Goal: Information Seeking & Learning: Learn about a topic

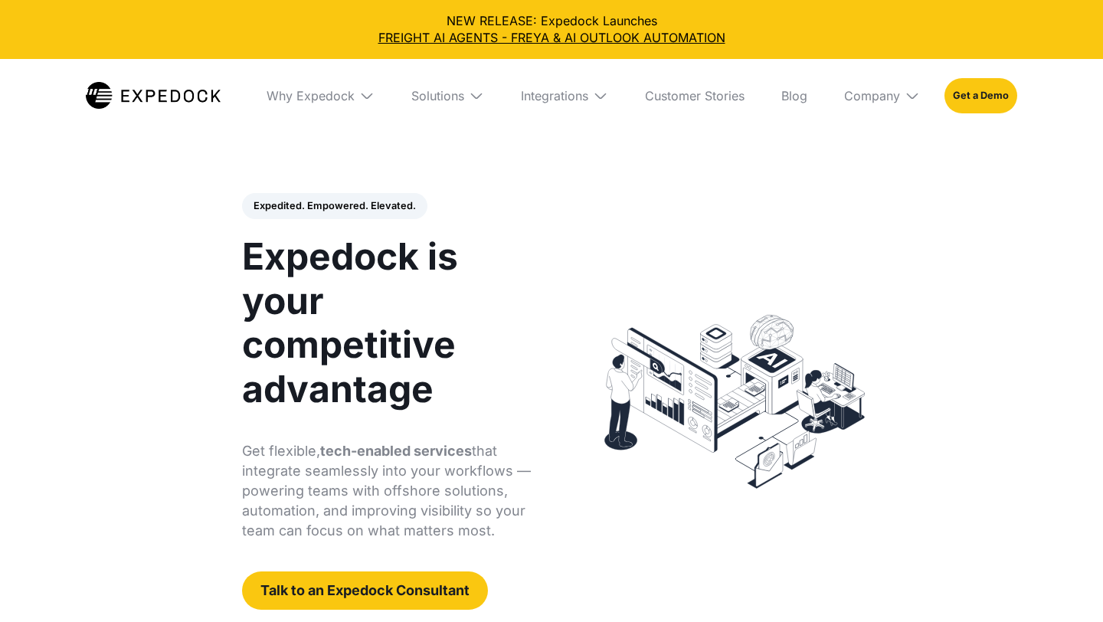
select select
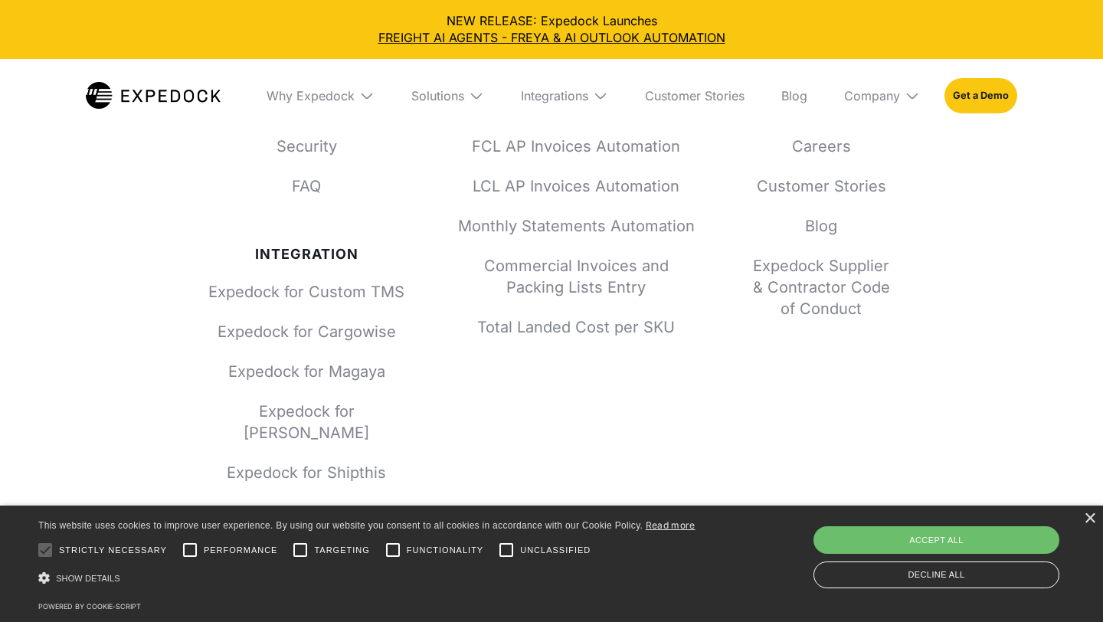
scroll to position [5824, 0]
click at [471, 97] on img at bounding box center [476, 95] width 15 height 15
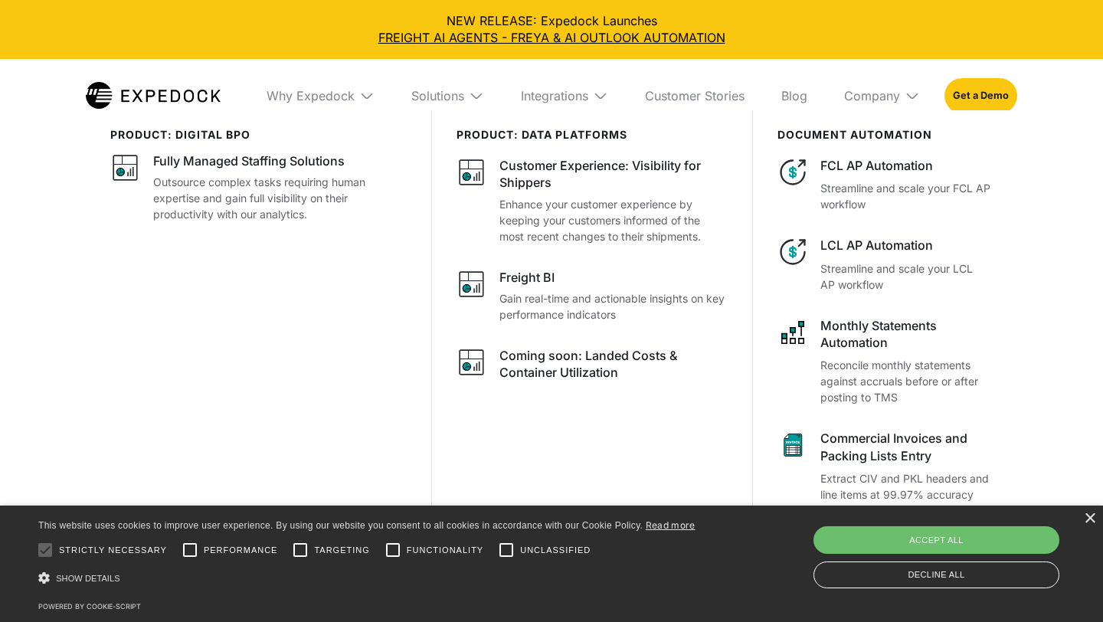
click at [554, 84] on div "Integrations" at bounding box center [565, 96] width 112 height 74
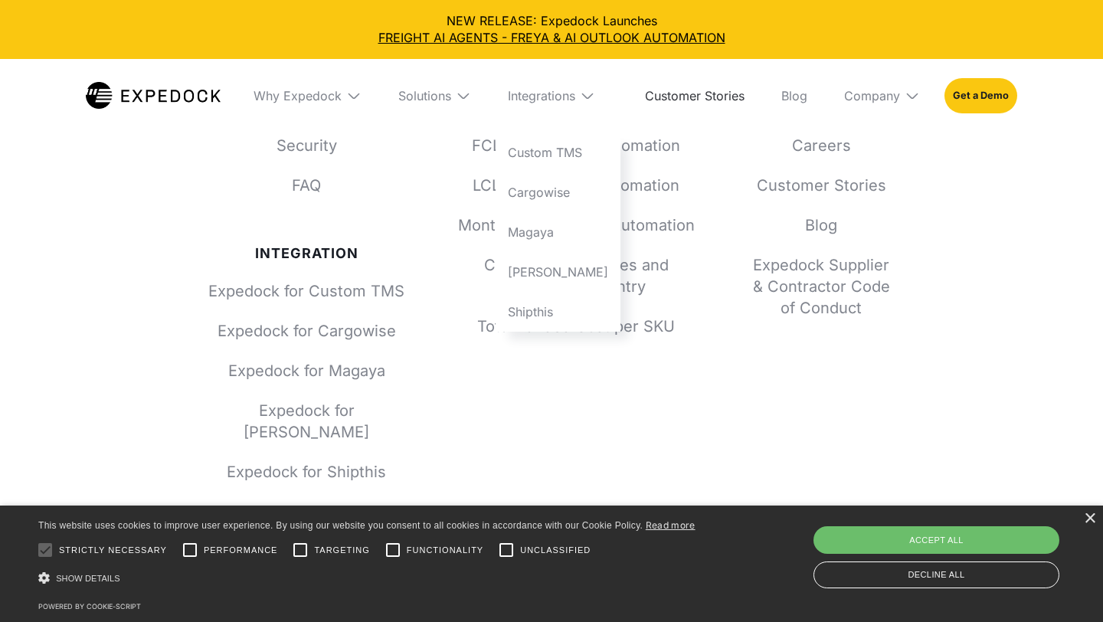
click at [738, 94] on link "Customer Stories" at bounding box center [695, 96] width 124 height 74
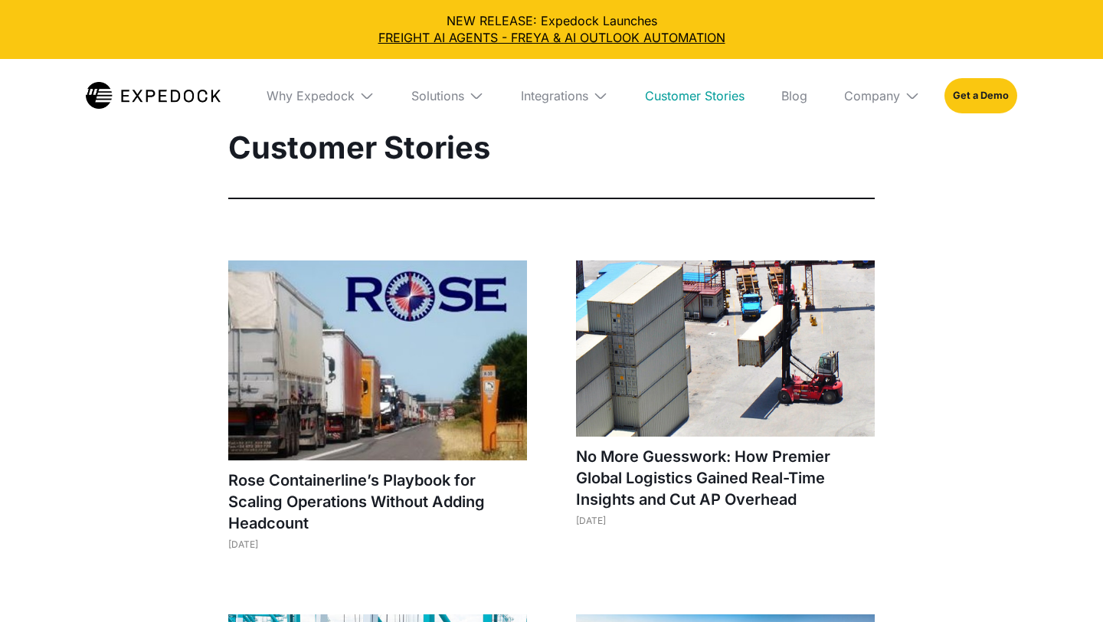
select select
click at [794, 93] on link "Blog" at bounding box center [794, 96] width 51 height 74
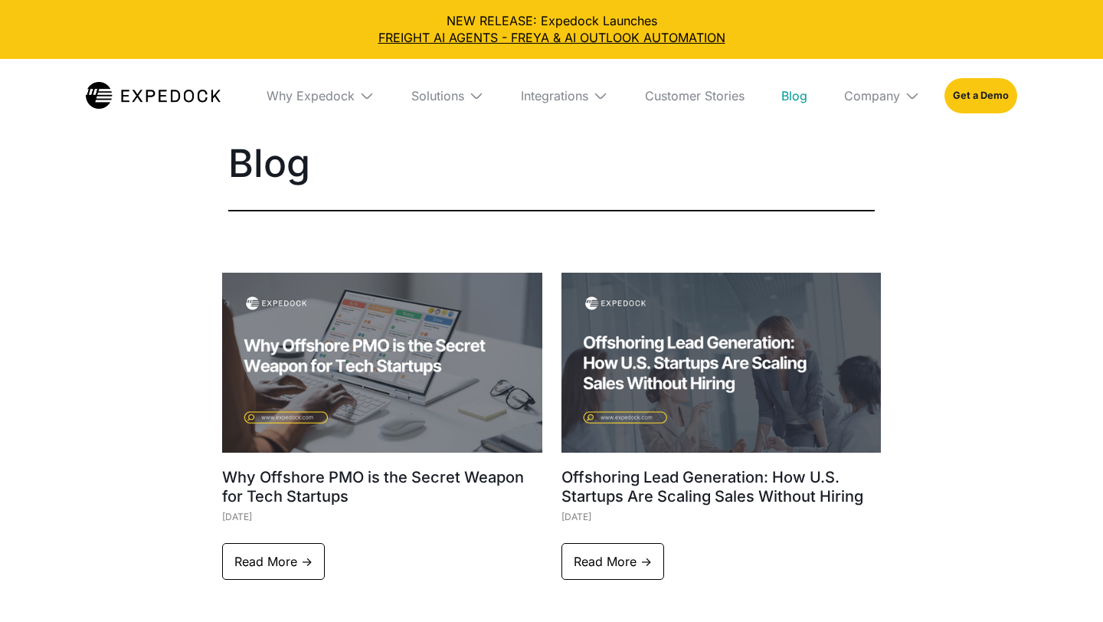
select select
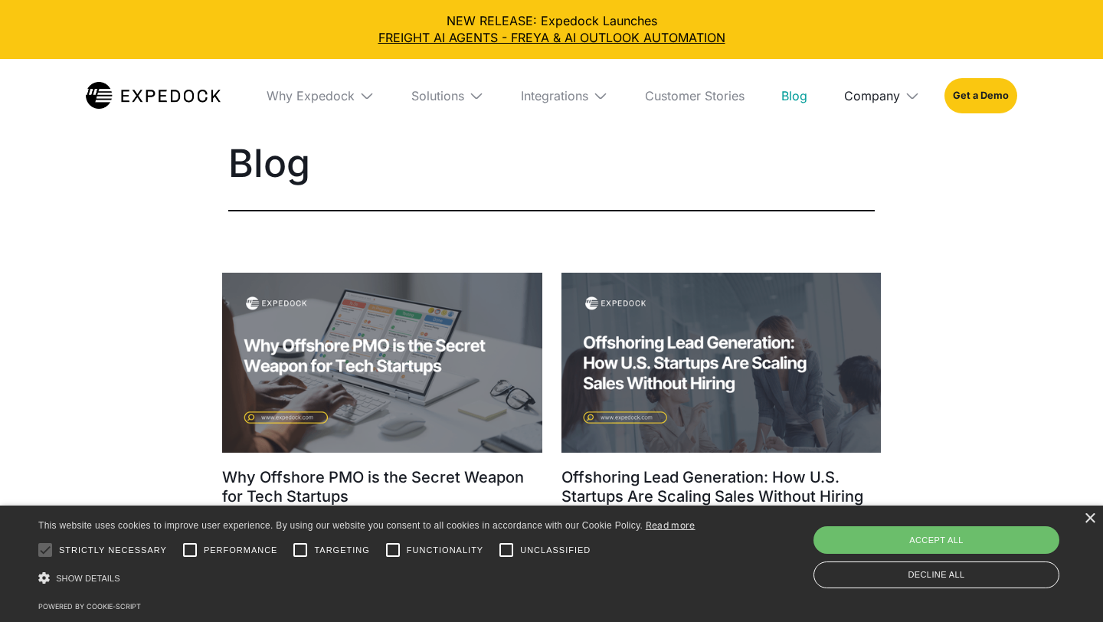
click at [853, 99] on div "Company" at bounding box center [872, 95] width 56 height 15
click at [864, 162] on link "About Us" at bounding box center [882, 153] width 100 height 40
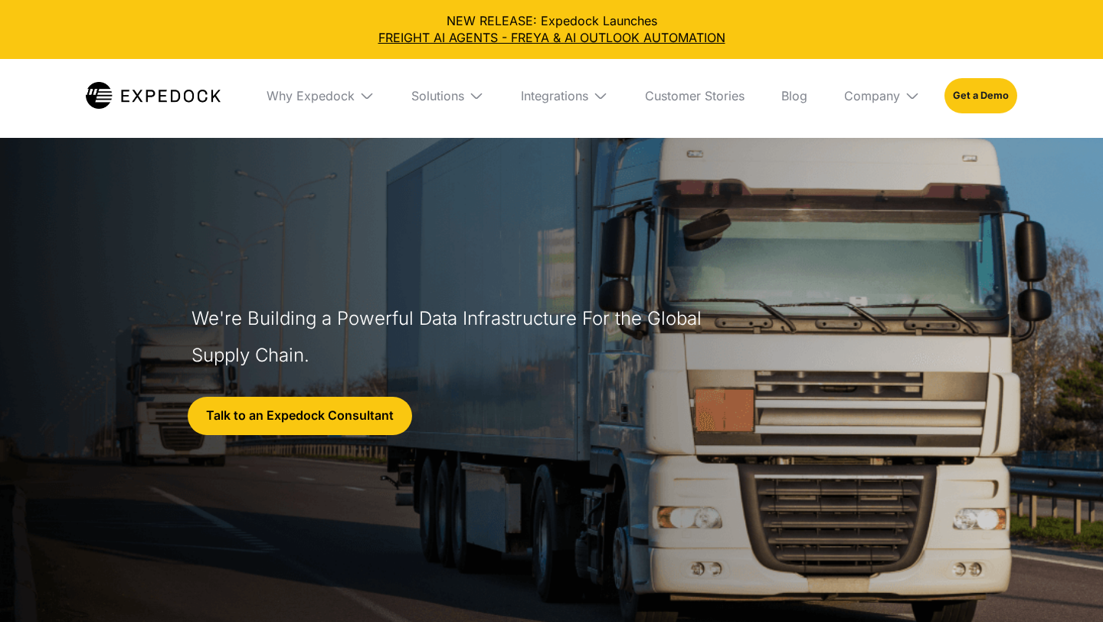
select select
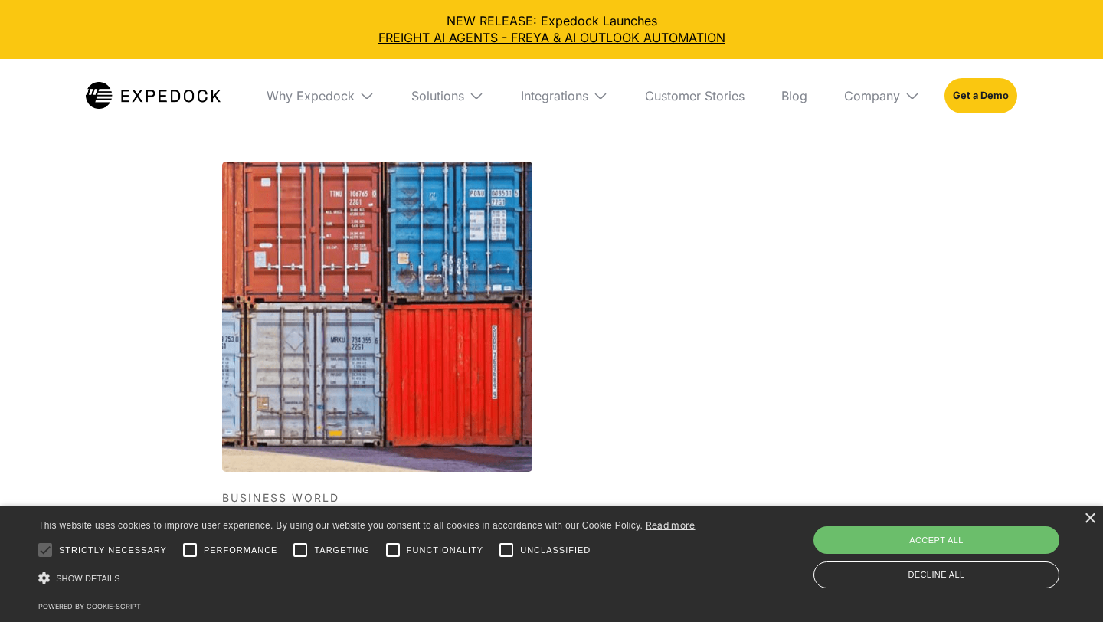
scroll to position [5290, 0]
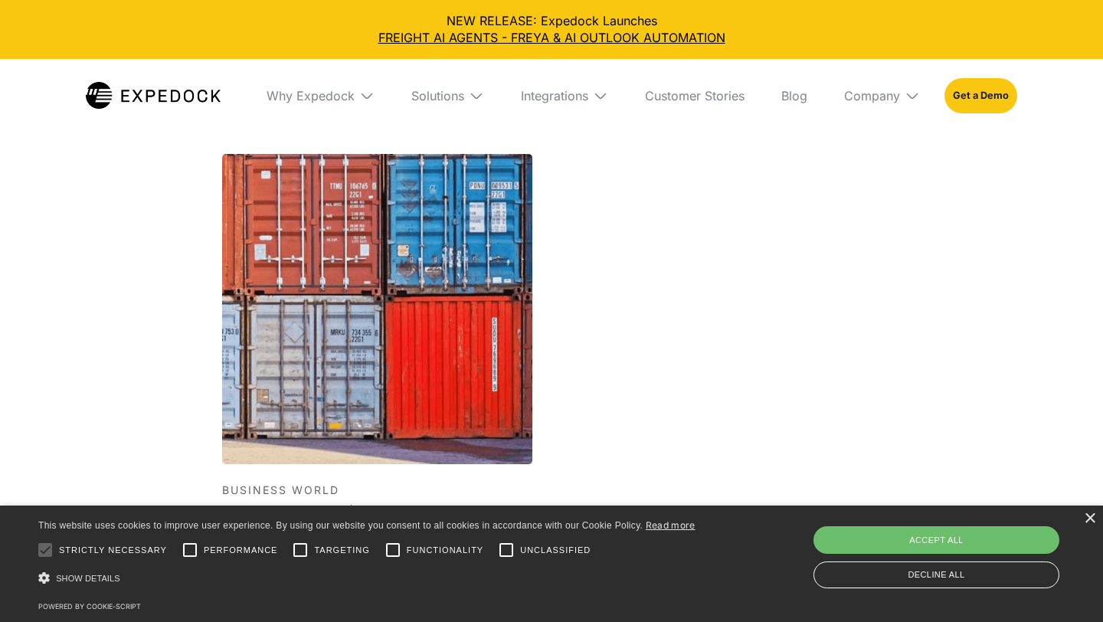
click at [423, 501] on h1 "AI startup raises $4 million in seed round, partners with LBC Express" at bounding box center [377, 524] width 310 height 46
